Goal: Task Accomplishment & Management: Use online tool/utility

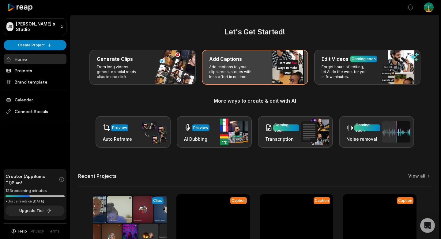
click at [232, 77] on p "Add captions to your clips, reels, stories with less effort in no time." at bounding box center [233, 71] width 48 height 15
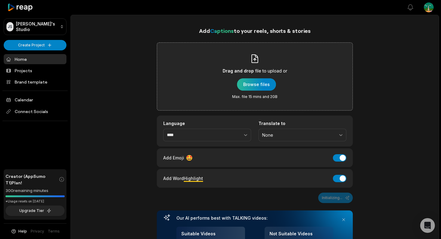
click at [243, 79] on div "button" at bounding box center [256, 84] width 39 height 12
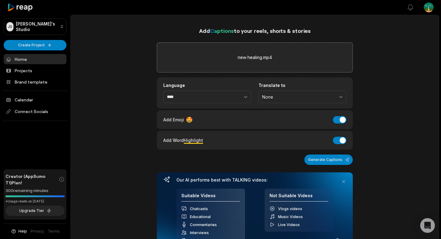
click at [335, 156] on button "Generate Captions" at bounding box center [329, 159] width 48 height 10
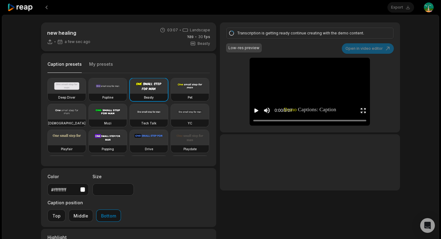
click at [67, 89] on video at bounding box center [67, 85] width 38 height 15
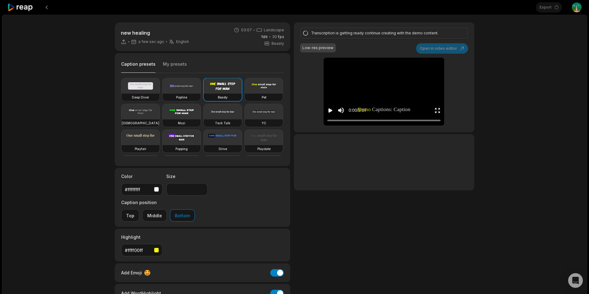
click at [138, 95] on h3 "Deep Diver" at bounding box center [140, 97] width 17 height 5
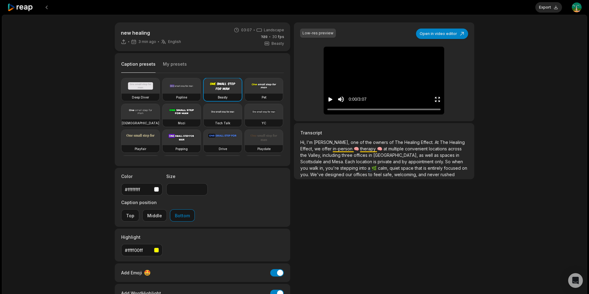
click at [140, 87] on video at bounding box center [140, 85] width 38 height 15
type input "**"
click at [403, 82] on div "0:00 / 3:07" at bounding box center [383, 97] width 120 height 33
click at [399, 82] on div "0:01 / 3:07" at bounding box center [383, 97] width 120 height 33
click at [441, 9] on button "Export" at bounding box center [548, 7] width 27 height 10
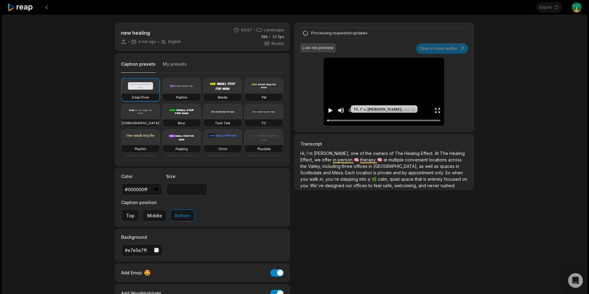
click at [380, 56] on div "Processing requested updates Low-res preview Open in video editor Hi, I'm Mindy…" at bounding box center [384, 77] width 180 height 110
click at [378, 72] on video at bounding box center [384, 65] width 28 height 14
drag, startPoint x: 330, startPoint y: 121, endPoint x: 316, endPoint y: 123, distance: 13.6
click at [316, 123] on div "Processing requested updates Low-res preview Open in video editor Hi, I'm Mindy…" at bounding box center [384, 77] width 180 height 110
click at [362, 119] on div at bounding box center [383, 120] width 113 height 4
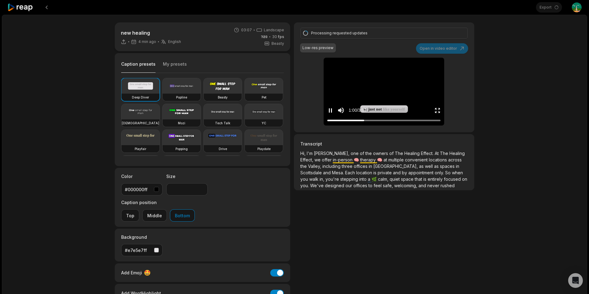
click at [357, 118] on div at bounding box center [383, 120] width 113 height 4
click at [348, 120] on div at bounding box center [383, 120] width 113 height 4
click at [385, 72] on video at bounding box center [384, 65] width 28 height 14
click at [441, 71] on div "new healing 9 min ago English en 03:07 Landscape 30 fps Beasty Caption presets …" at bounding box center [294, 182] width 585 height 334
click at [441, 43] on div "new healing 9 min ago English en 03:07 Landscape 30 fps Beasty Caption presets …" at bounding box center [294, 182] width 585 height 334
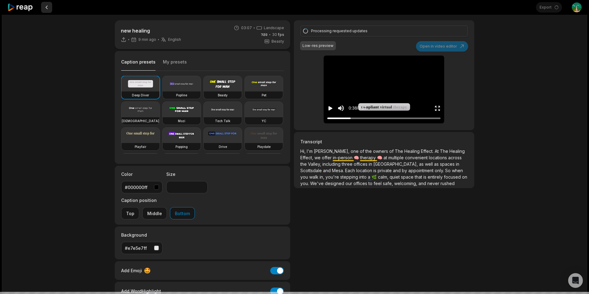
click at [49, 8] on button at bounding box center [46, 7] width 11 height 11
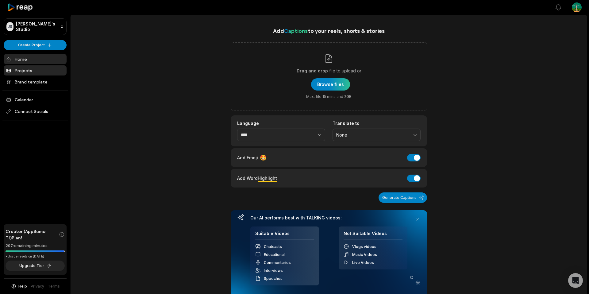
click at [32, 67] on link "Projects" at bounding box center [35, 70] width 63 height 10
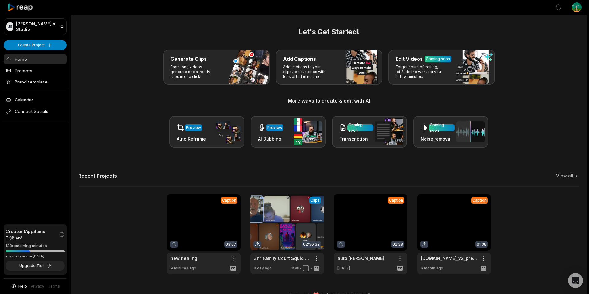
scroll to position [12, 0]
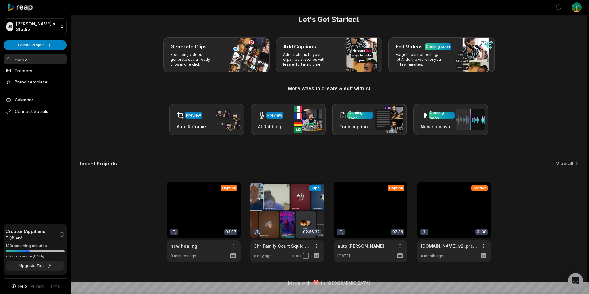
click at [206, 208] on link at bounding box center [204, 221] width 74 height 80
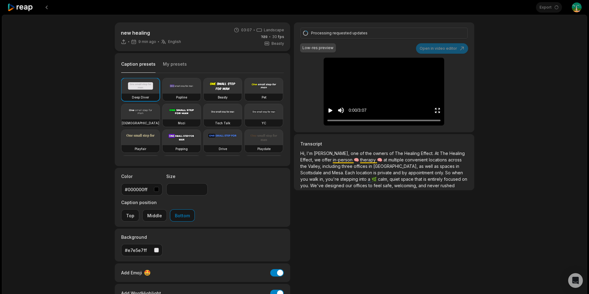
click at [535, 53] on div "new healing 9 min ago English en 03:07 Landscape 30 fps Beasty Caption presets …" at bounding box center [294, 182] width 585 height 334
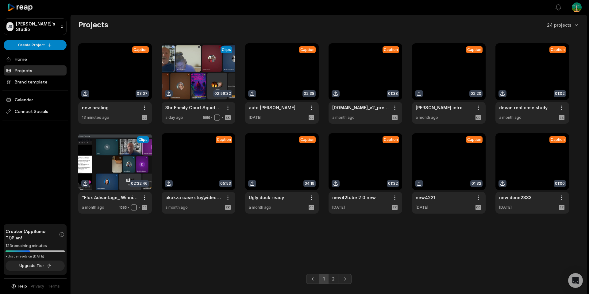
click at [122, 73] on link at bounding box center [115, 83] width 74 height 80
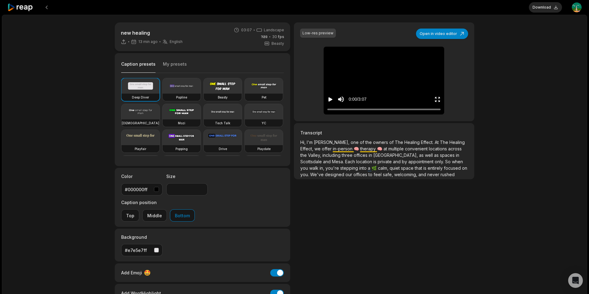
click at [370, 61] on video at bounding box center [384, 54] width 28 height 14
click at [348, 113] on div "0:01 / 3:07" at bounding box center [383, 97] width 120 height 33
click at [376, 87] on div "0:01 / 3:07" at bounding box center [383, 97] width 120 height 33
click at [376, 111] on div at bounding box center [383, 109] width 113 height 4
click at [405, 111] on div at bounding box center [383, 109] width 113 height 4
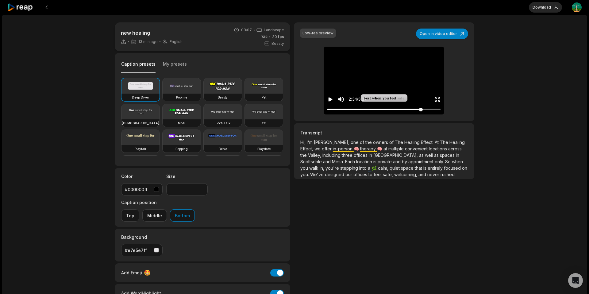
click at [421, 109] on div at bounding box center [383, 109] width 113 height 4
click at [428, 109] on div at bounding box center [383, 109] width 113 height 4
click at [434, 109] on div at bounding box center [383, 109] width 113 height 4
click at [384, 109] on div at bounding box center [383, 109] width 113 height 4
click at [372, 110] on div at bounding box center [383, 109] width 113 height 4
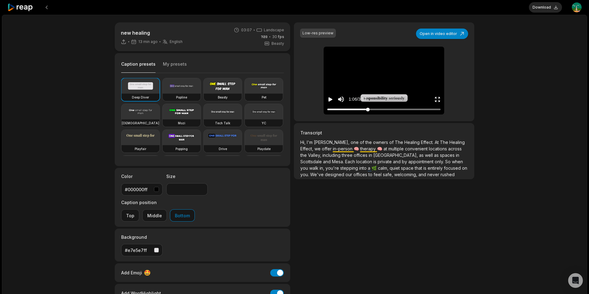
drag, startPoint x: 368, startPoint y: 110, endPoint x: 360, endPoint y: 111, distance: 8.0
click at [364, 111] on div at bounding box center [383, 109] width 113 height 4
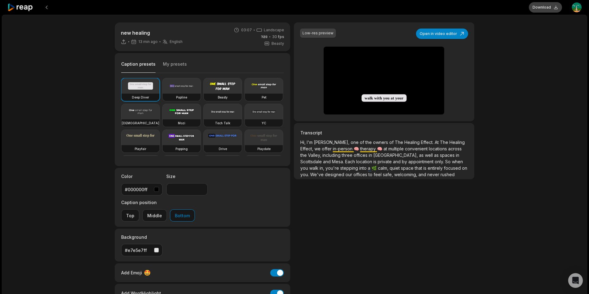
click at [541, 9] on button "Download" at bounding box center [545, 7] width 33 height 10
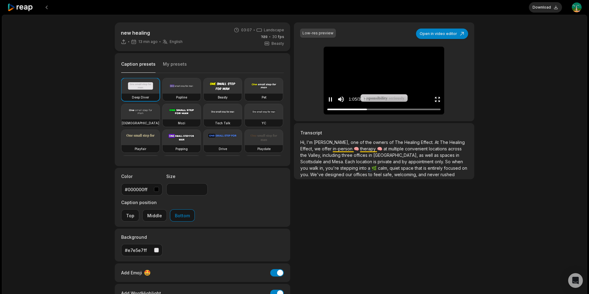
drag, startPoint x: 389, startPoint y: 66, endPoint x: 369, endPoint y: 61, distance: 20.2
click at [390, 61] on video at bounding box center [384, 54] width 28 height 14
drag, startPoint x: 30, startPoint y: 18, endPoint x: 28, endPoint y: 8, distance: 10.2
click at [29, 17] on div "new healing 13 min ago English en 03:07 Landscape 30 fps Beasty Caption presets…" at bounding box center [294, 182] width 585 height 334
click at [28, 8] on icon at bounding box center [20, 7] width 26 height 8
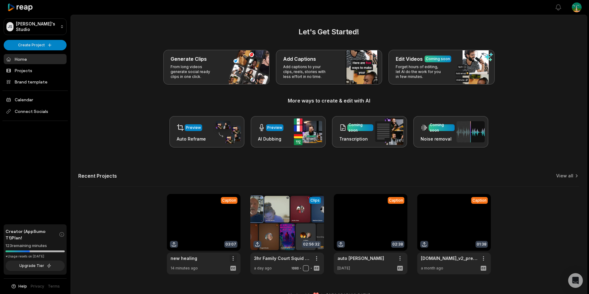
click at [234, 258] on html "[PERSON_NAME]'s Studio Create Project Home Projects Brand template Calendar Con…" at bounding box center [294, 147] width 589 height 294
click at [217, 278] on span "Delete" at bounding box center [214, 280] width 13 height 6
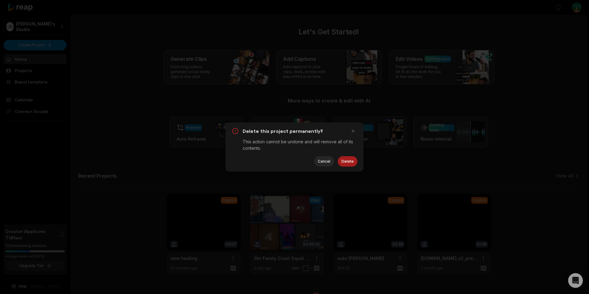
click at [345, 162] on button "Delete" at bounding box center [348, 161] width 20 height 10
